Goal: Task Accomplishment & Management: Complete application form

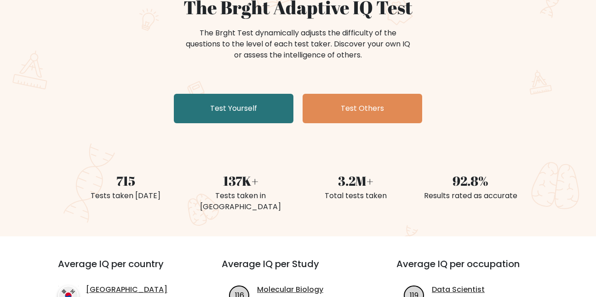
scroll to position [110, 0]
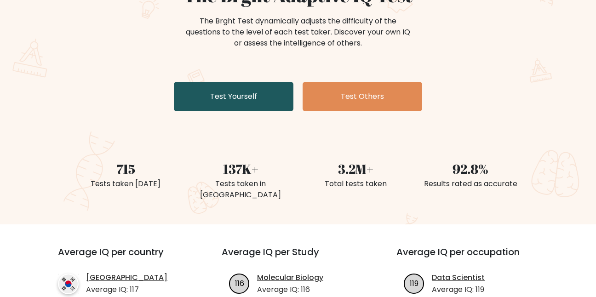
click at [254, 100] on link "Test Yourself" at bounding box center [234, 96] width 120 height 29
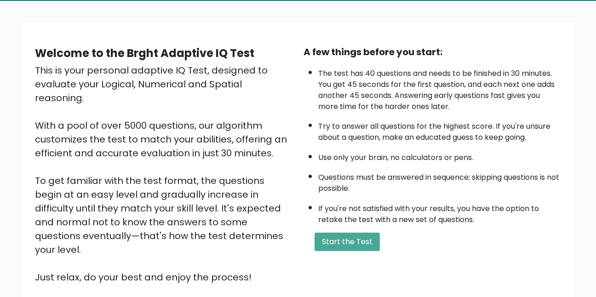
scroll to position [58, 0]
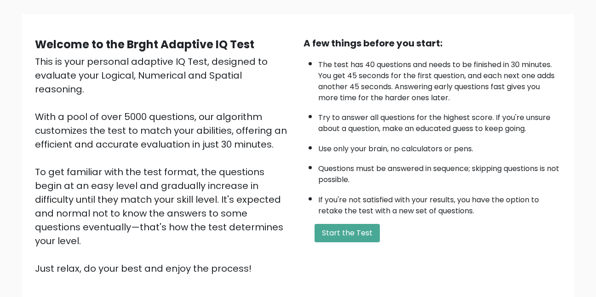
click at [423, 116] on li "Try to answer all questions for the highest score. If you're unsure about a que…" at bounding box center [439, 121] width 243 height 27
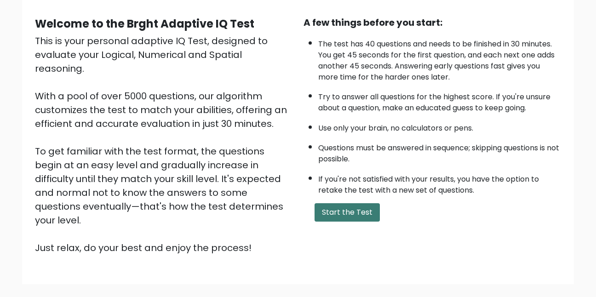
click at [339, 216] on button "Start the Test" at bounding box center [347, 212] width 65 height 18
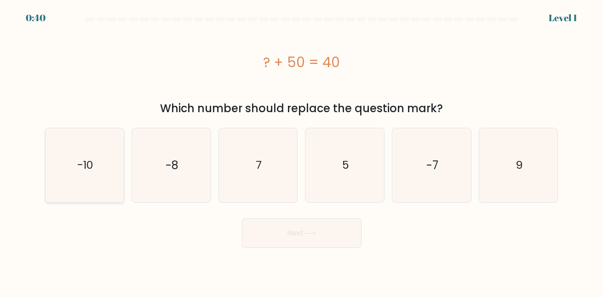
click at [87, 167] on text "-10" at bounding box center [85, 165] width 16 height 15
click at [302, 151] on input "a. -10" at bounding box center [302, 150] width 0 height 2
radio input "true"
click at [301, 234] on button "Next" at bounding box center [302, 233] width 120 height 29
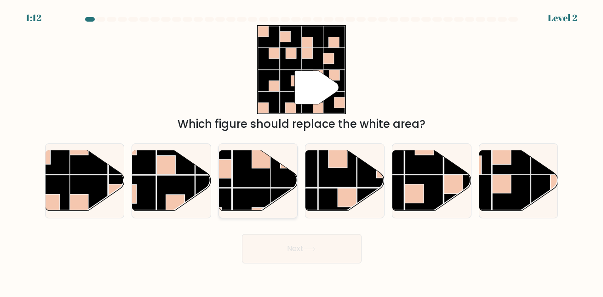
click at [263, 192] on rect at bounding box center [251, 207] width 38 height 38
click at [302, 151] on input "c." at bounding box center [302, 150] width 0 height 2
radio input "true"
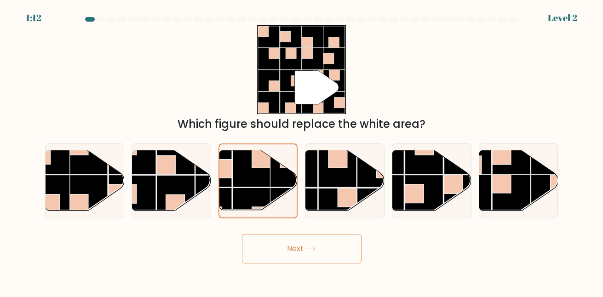
click at [315, 245] on button "Next" at bounding box center [302, 248] width 120 height 29
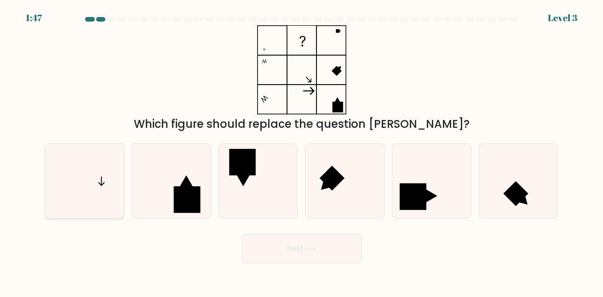
click at [80, 186] on icon at bounding box center [85, 181] width 74 height 74
click at [302, 151] on input "a." at bounding box center [302, 150] width 0 height 2
radio input "true"
click at [285, 257] on button "Next" at bounding box center [302, 248] width 120 height 29
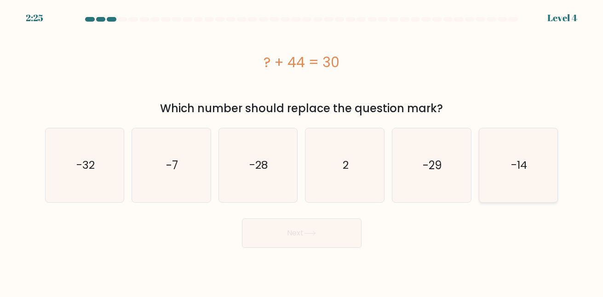
click at [531, 167] on icon "-14" at bounding box center [519, 165] width 74 height 74
click at [302, 151] on input "f. -14" at bounding box center [302, 150] width 0 height 2
radio input "true"
click at [315, 236] on icon at bounding box center [310, 233] width 12 height 5
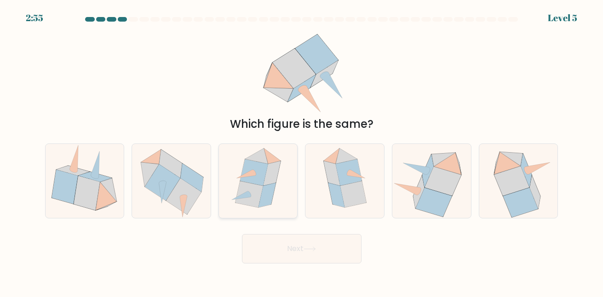
click at [246, 208] on icon at bounding box center [258, 181] width 64 height 74
click at [302, 151] on input "c." at bounding box center [302, 150] width 0 height 2
radio input "true"
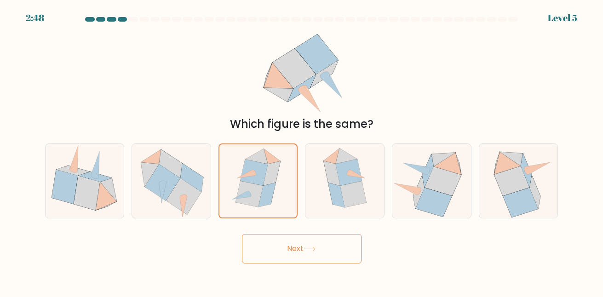
click at [289, 251] on button "Next" at bounding box center [302, 248] width 120 height 29
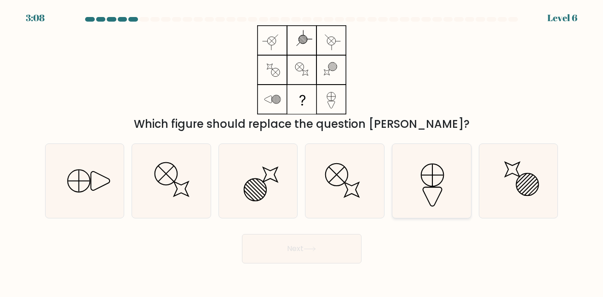
click at [410, 186] on icon at bounding box center [432, 181] width 74 height 74
click at [302, 151] on input "e." at bounding box center [302, 150] width 0 height 2
radio input "true"
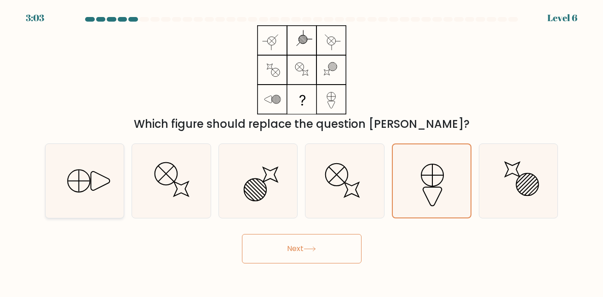
click at [66, 180] on icon at bounding box center [85, 181] width 74 height 74
click at [302, 151] on input "a." at bounding box center [302, 150] width 0 height 2
radio input "true"
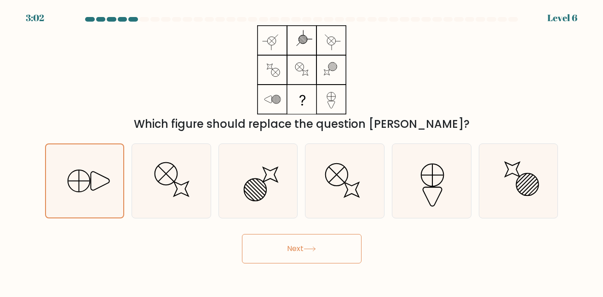
click at [281, 241] on button "Next" at bounding box center [302, 248] width 120 height 29
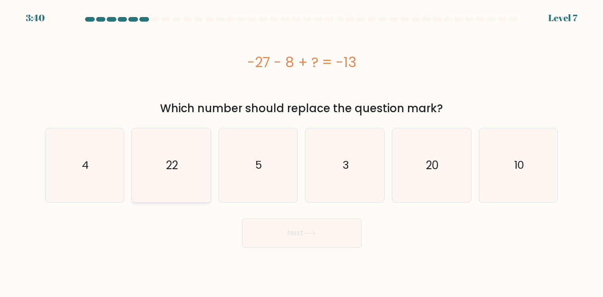
click at [185, 165] on icon "22" at bounding box center [171, 165] width 74 height 74
click at [302, 151] on input "b. 22" at bounding box center [302, 150] width 0 height 2
radio input "true"
click at [318, 243] on button "Next" at bounding box center [302, 233] width 120 height 29
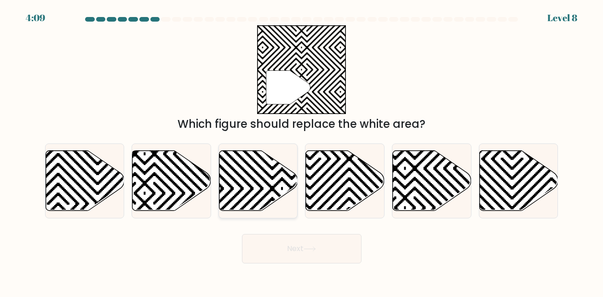
click at [266, 175] on icon at bounding box center [259, 180] width 79 height 60
click at [302, 151] on input "c." at bounding box center [302, 150] width 0 height 2
radio input "true"
click at [293, 250] on button "Next" at bounding box center [302, 248] width 120 height 29
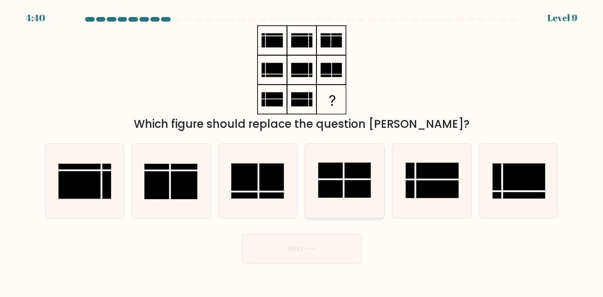
click at [340, 181] on rect at bounding box center [344, 180] width 53 height 35
click at [302, 151] on input "d." at bounding box center [302, 150] width 0 height 2
radio input "true"
click at [316, 247] on icon at bounding box center [310, 249] width 12 height 5
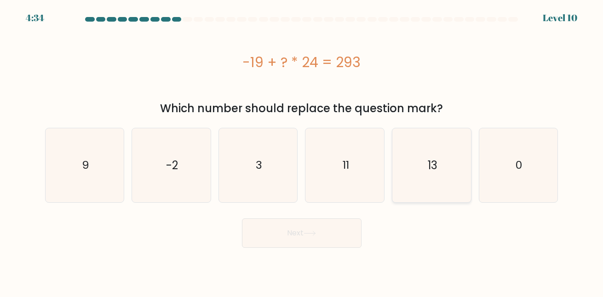
click at [453, 143] on icon "13" at bounding box center [432, 165] width 74 height 74
click at [302, 149] on input "e. 13" at bounding box center [302, 150] width 0 height 2
radio input "true"
click at [325, 243] on button "Next" at bounding box center [302, 233] width 120 height 29
